Goal: Information Seeking & Learning: Learn about a topic

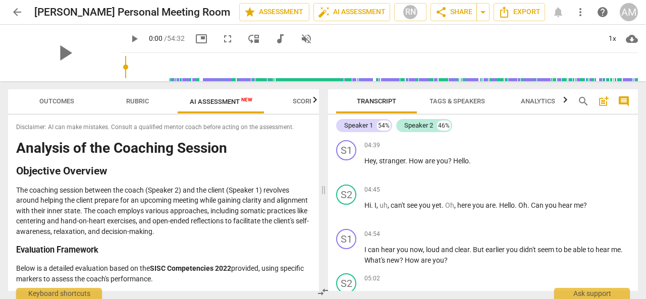
scroll to position [1843, 0]
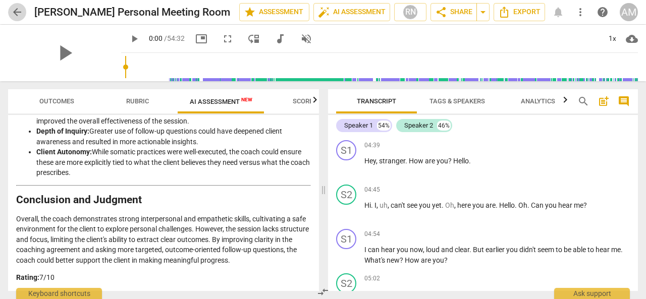
click at [17, 15] on span "arrow_back" at bounding box center [17, 12] width 12 height 12
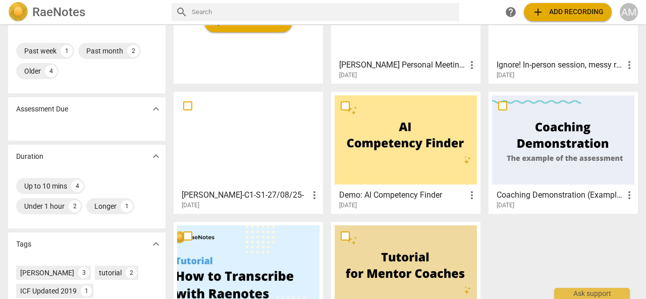
scroll to position [114, 0]
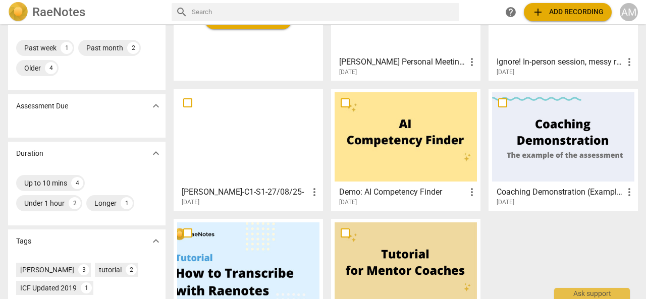
click at [240, 191] on h3 "[PERSON_NAME]-C1-S1-27/08/25-" at bounding box center [245, 192] width 127 height 12
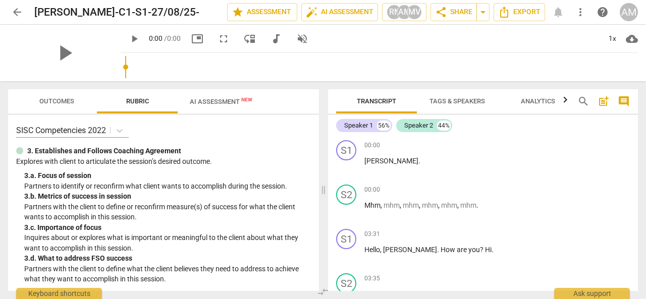
click at [221, 99] on span "AI Assessment New" at bounding box center [221, 102] width 63 height 8
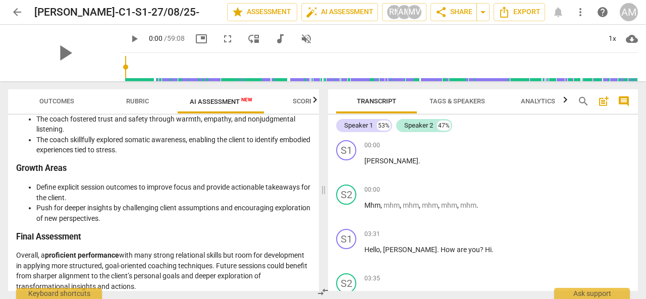
scroll to position [1765, 0]
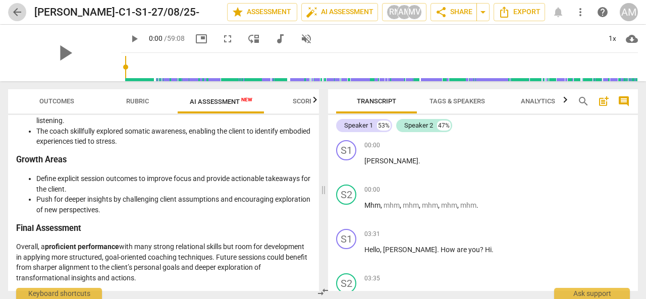
click at [19, 13] on span "arrow_back" at bounding box center [17, 12] width 12 height 12
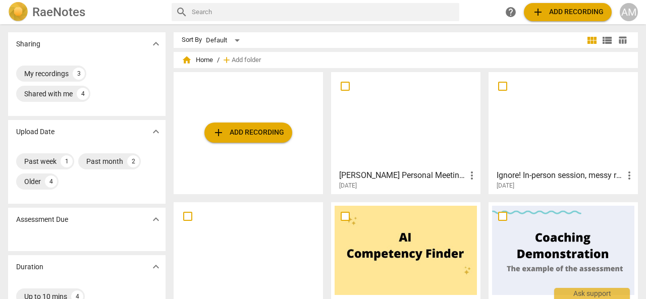
click at [547, 177] on h3 "Ignore! In-person session, messy recording" at bounding box center [560, 176] width 127 height 12
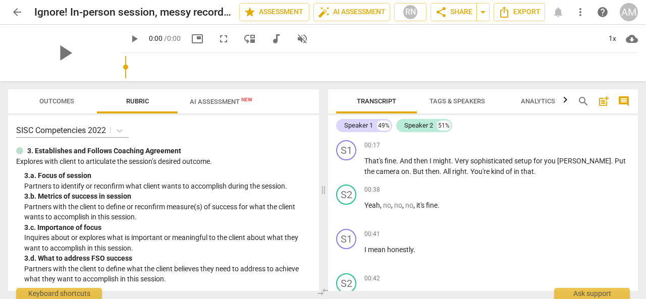
click at [205, 45] on div "play_arrow 0:00 / 0:00 picture_in_picture fullscreen move_down audiotrack volum…" at bounding box center [218, 39] width 194 height 18
click at [220, 102] on span "AI Assessment New" at bounding box center [221, 102] width 63 height 8
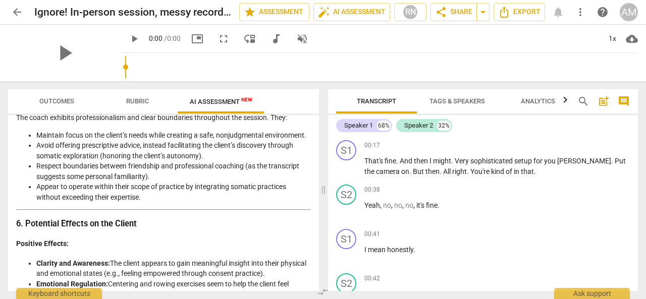
scroll to position [2044, 0]
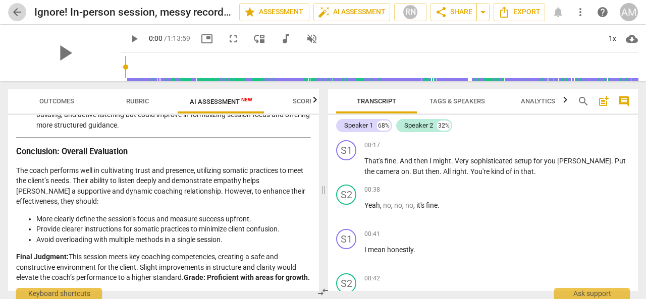
click at [15, 13] on span "arrow_back" at bounding box center [17, 12] width 12 height 12
